Goal: Task Accomplishment & Management: Contribute content

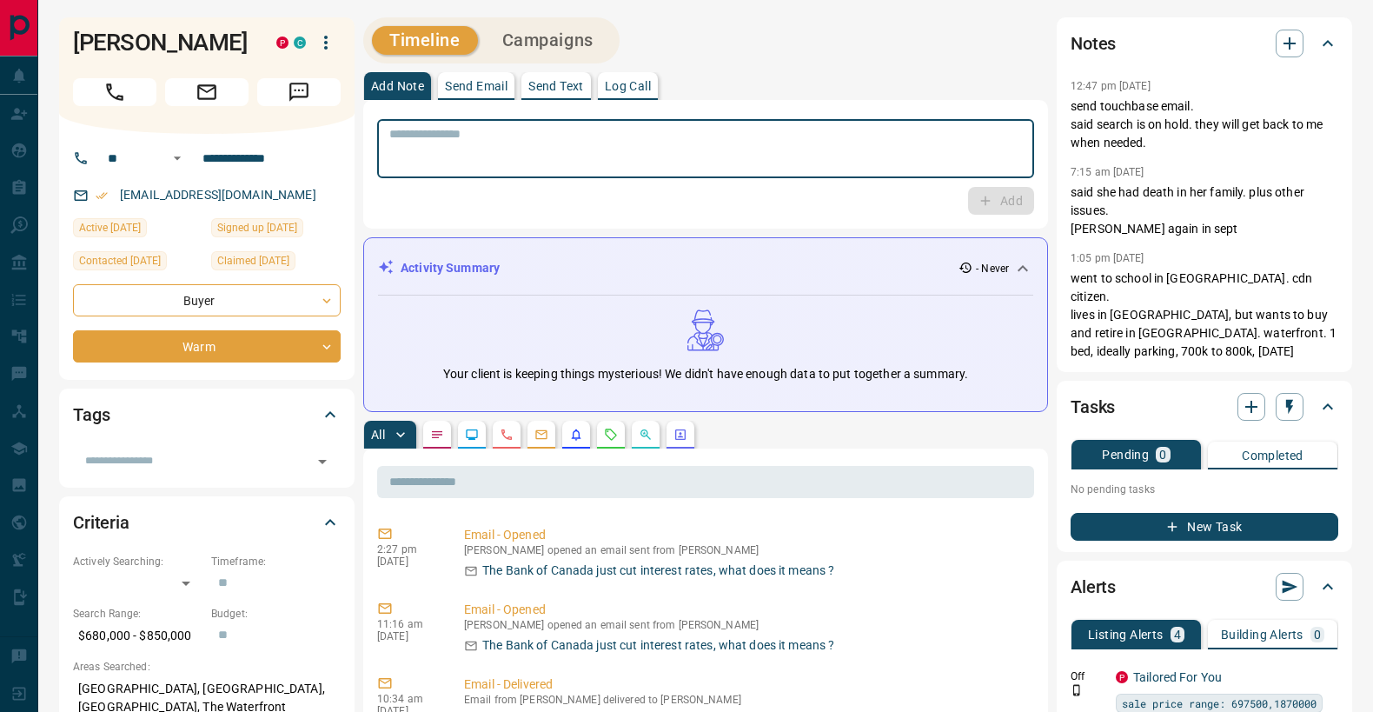
click at [474, 145] on textarea at bounding box center [705, 149] width 633 height 44
paste textarea "**********"
type textarea "**********"
drag, startPoint x: 993, startPoint y: 208, endPoint x: 974, endPoint y: 213, distance: 19.0
click at [992, 208] on button "Add" at bounding box center [1001, 202] width 66 height 28
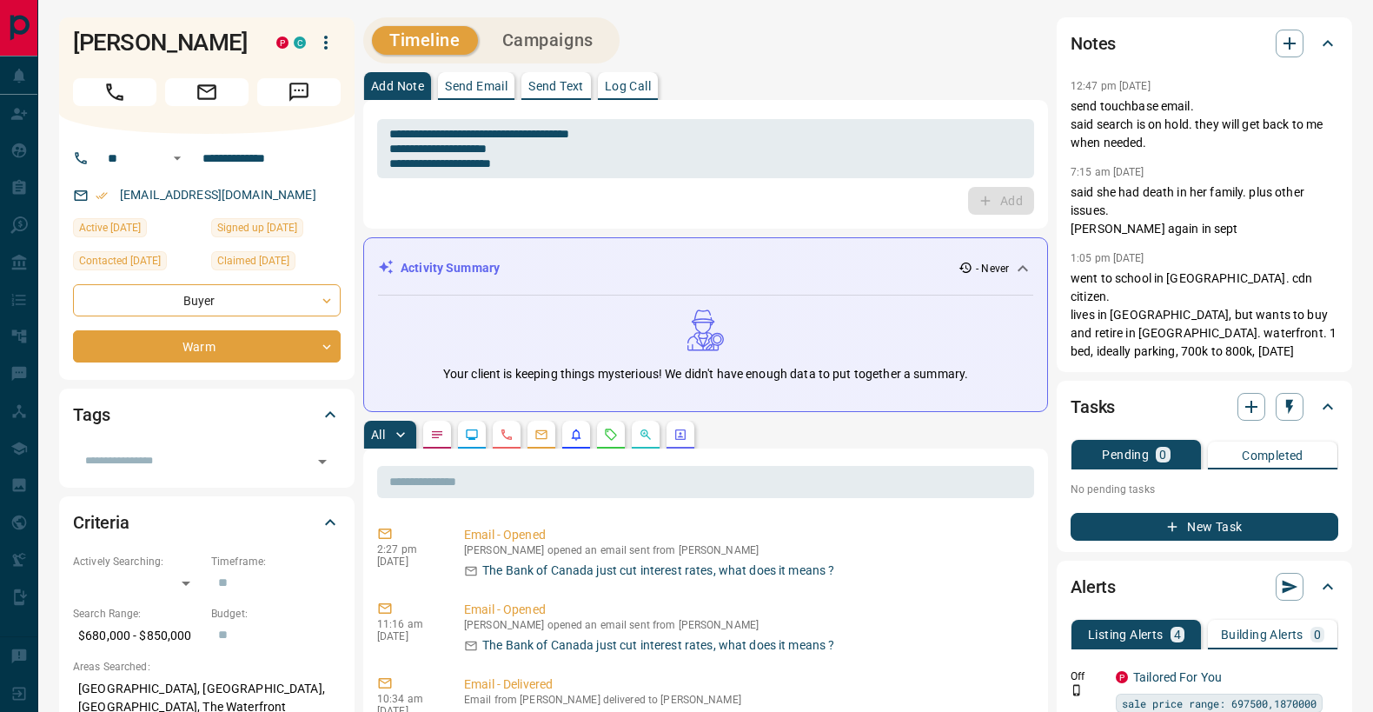
click at [182, 468] on div "​" at bounding box center [207, 455] width 268 height 40
click at [174, 470] on input "text" at bounding box center [192, 460] width 229 height 19
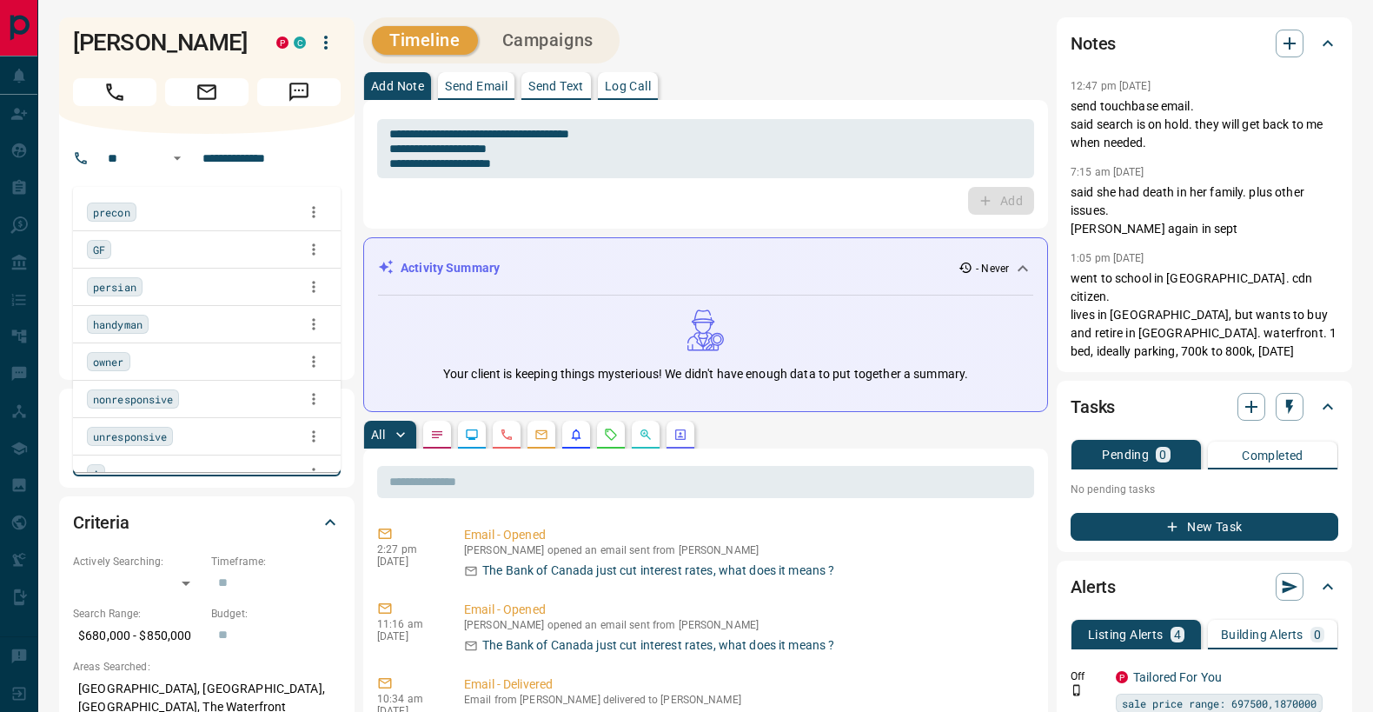
type input "*"
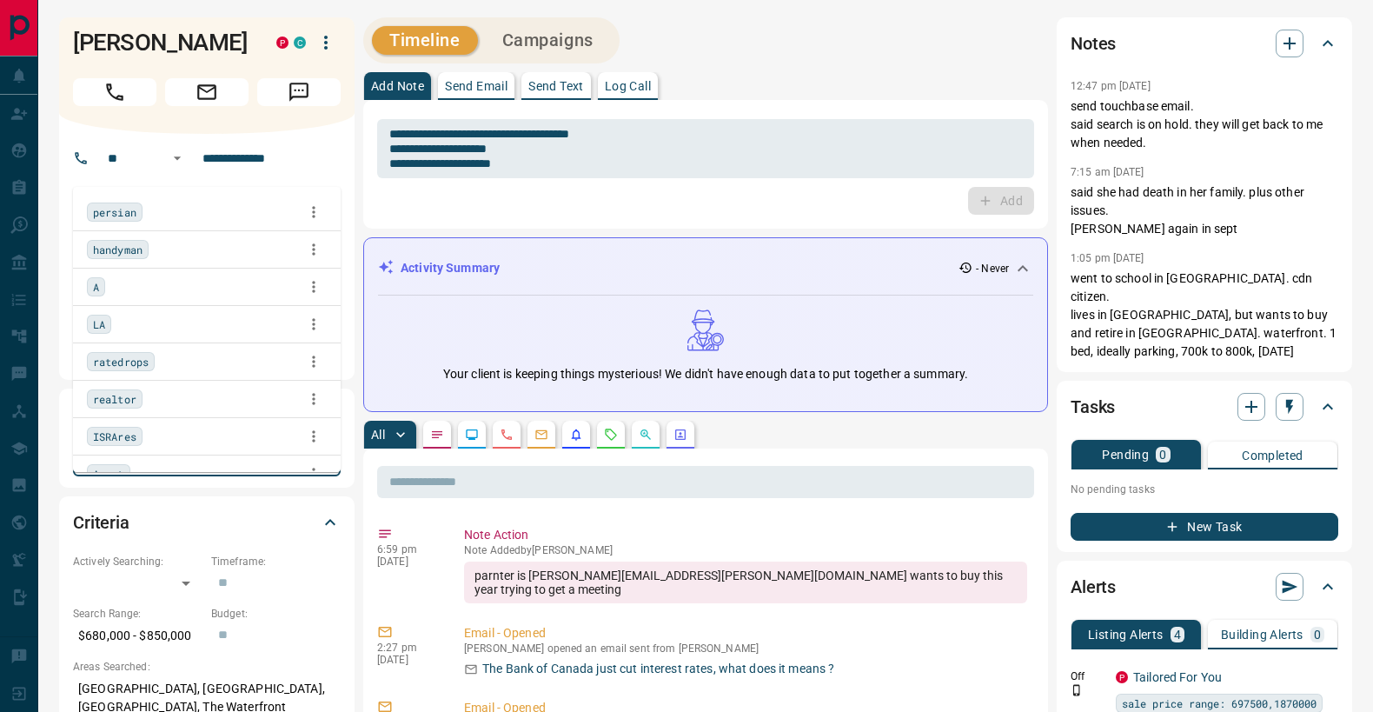
drag, startPoint x: 96, startPoint y: 283, endPoint x: 434, endPoint y: 277, distance: 338.1
click at [96, 283] on span "A" at bounding box center [96, 286] width 6 height 17
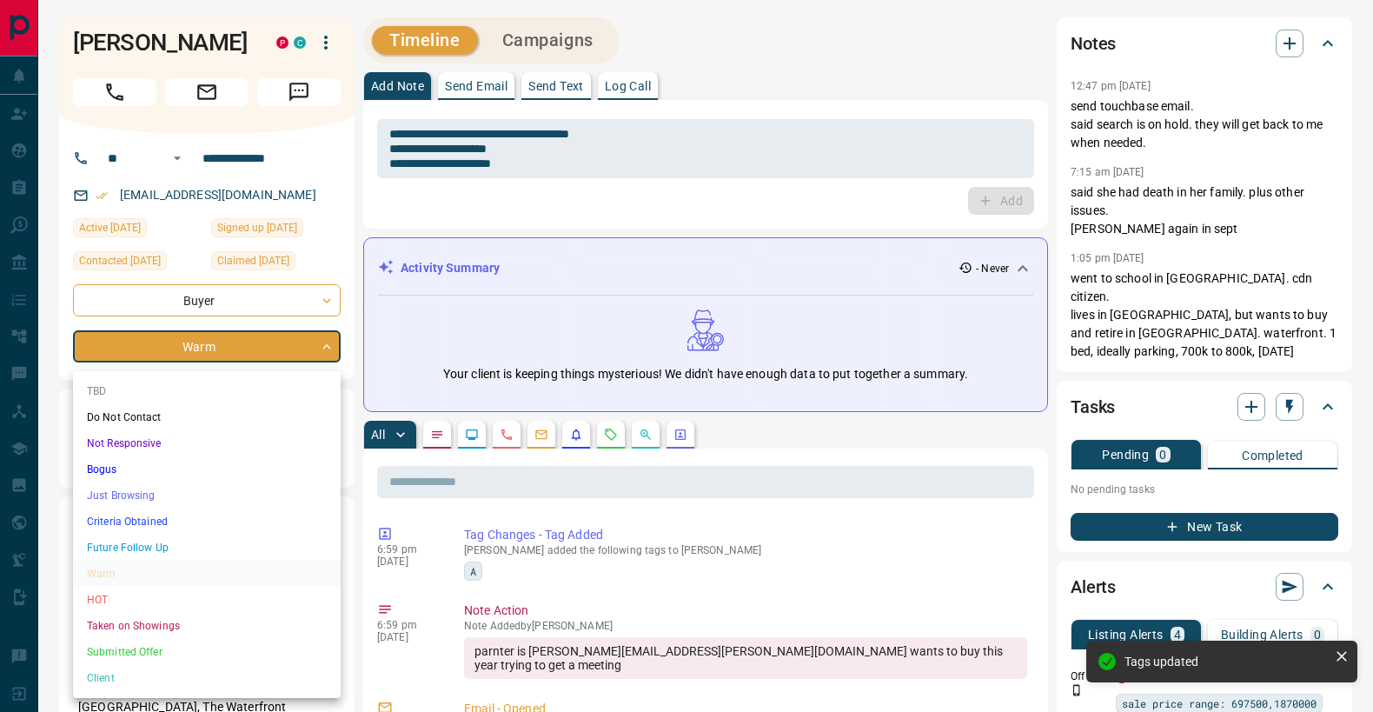
drag, startPoint x: 281, startPoint y: 597, endPoint x: 285, endPoint y: 577, distance: 20.5
click at [282, 597] on li "HOT" at bounding box center [207, 600] width 268 height 26
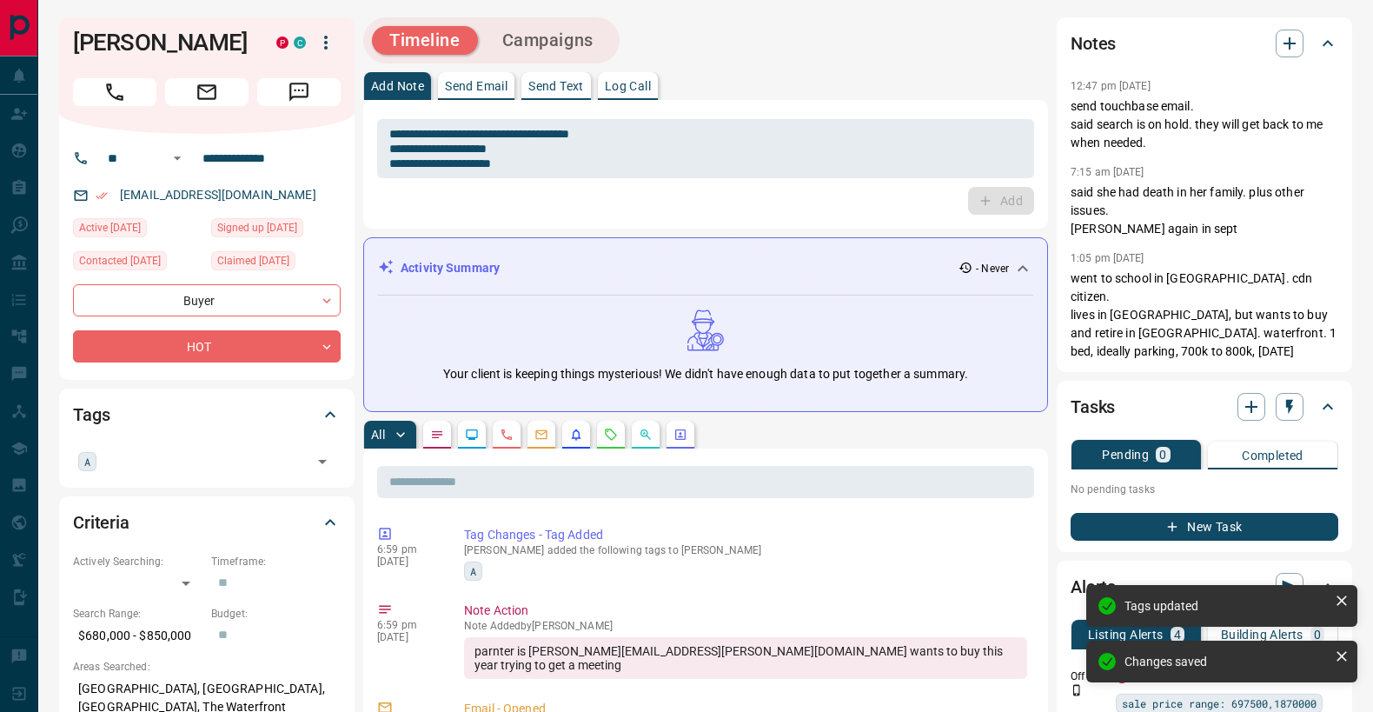
type input "*"
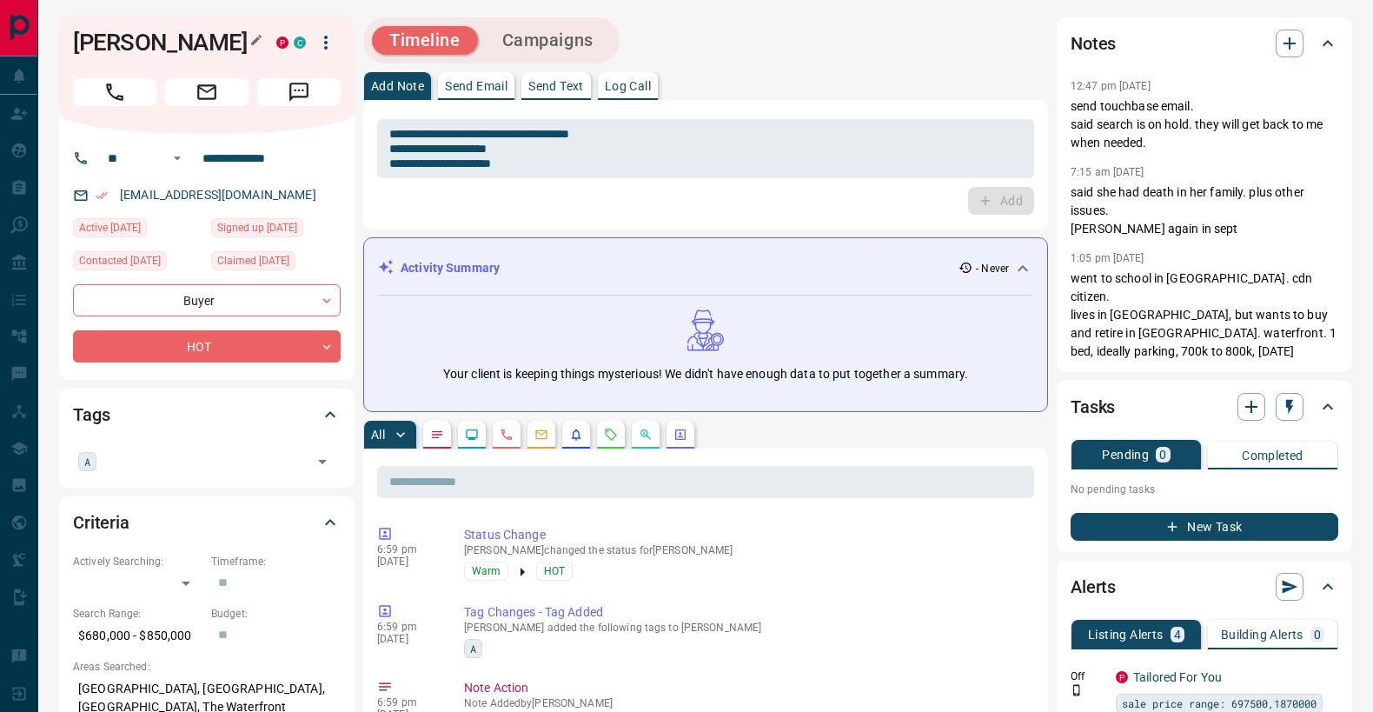
click at [108, 48] on h1 "[PERSON_NAME]" at bounding box center [161, 43] width 177 height 28
copy div "[PERSON_NAME] P C"
